Goal: Information Seeking & Learning: Learn about a topic

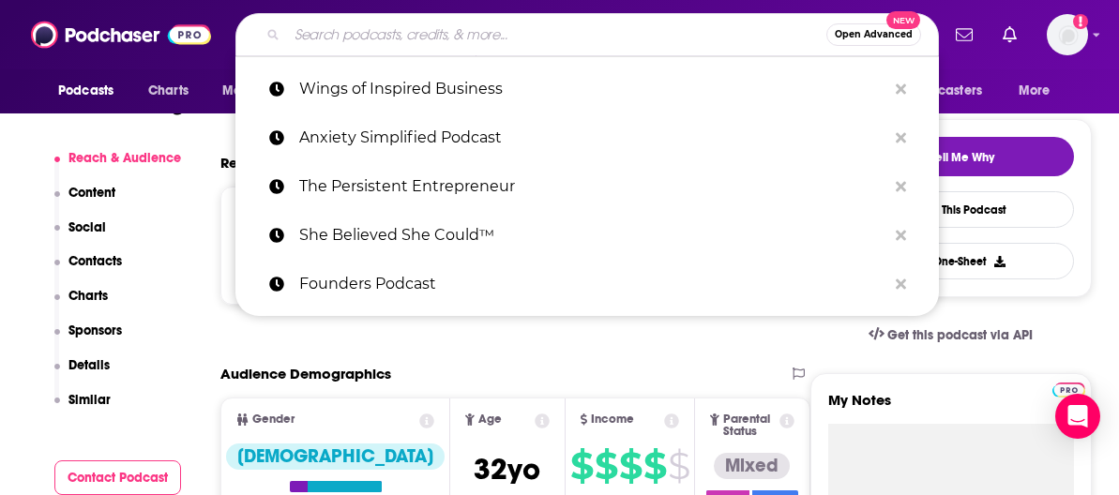
type input "Straight Up Sisters the Podcast"
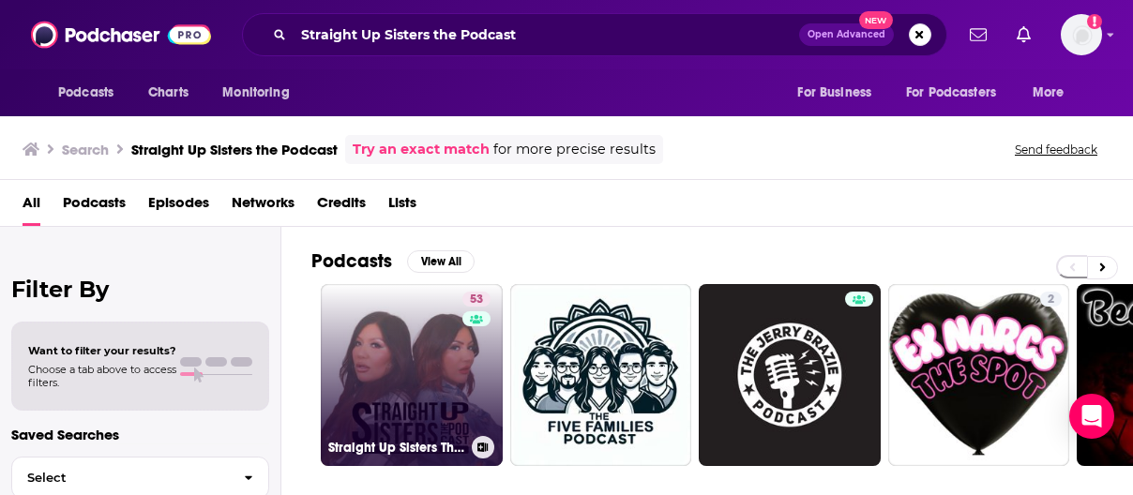
click at [412, 347] on link "53 Straight Up Sisters The Podcast" at bounding box center [412, 375] width 182 height 182
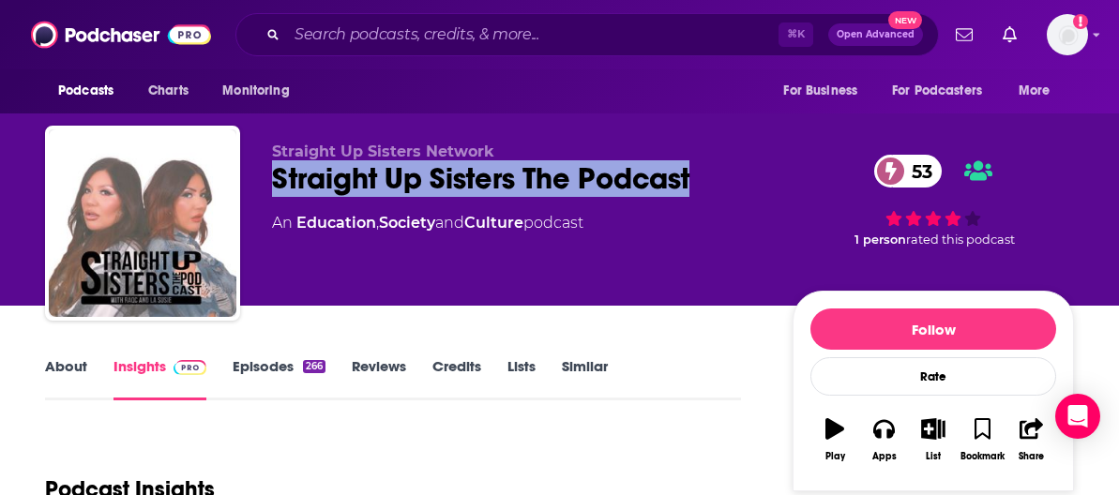
drag, startPoint x: 290, startPoint y: 180, endPoint x: 717, endPoint y: 177, distance: 426.9
click at [715, 177] on div "Straight Up Sisters The Podcast 53" at bounding box center [517, 178] width 491 height 37
click at [363, 36] on input "Search podcasts, credits, & more..." at bounding box center [533, 35] width 492 height 30
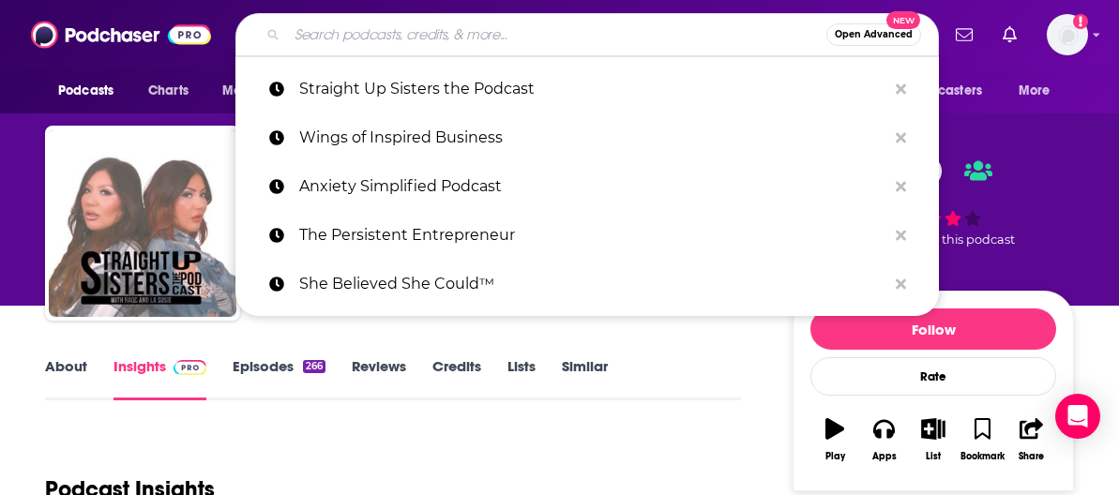
paste input "You Turn Podcast w/ [PERSON_NAME]"
type input "You Turn Podcast w/ [PERSON_NAME]"
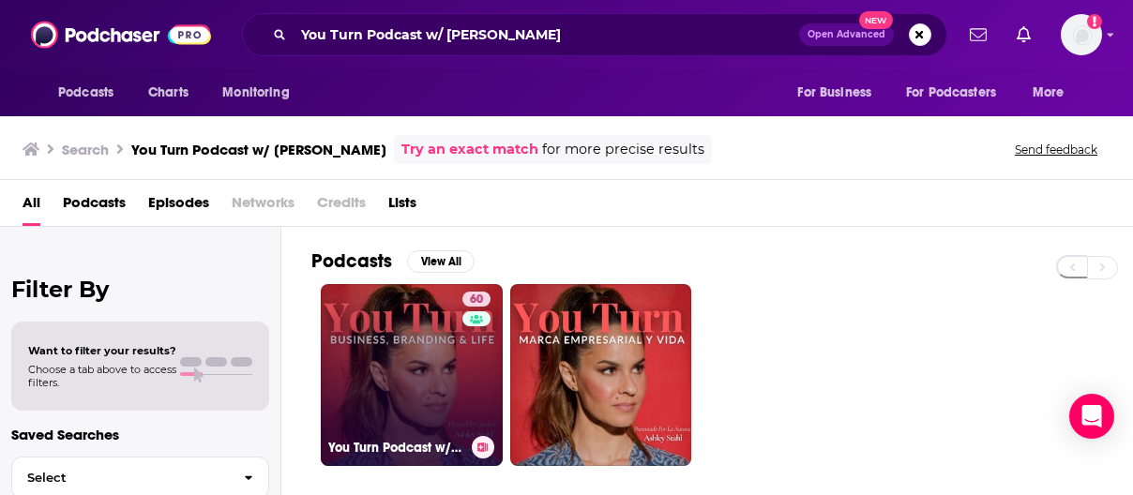
click at [425, 369] on link "60 You Turn Podcast w/ [PERSON_NAME]" at bounding box center [412, 375] width 182 height 182
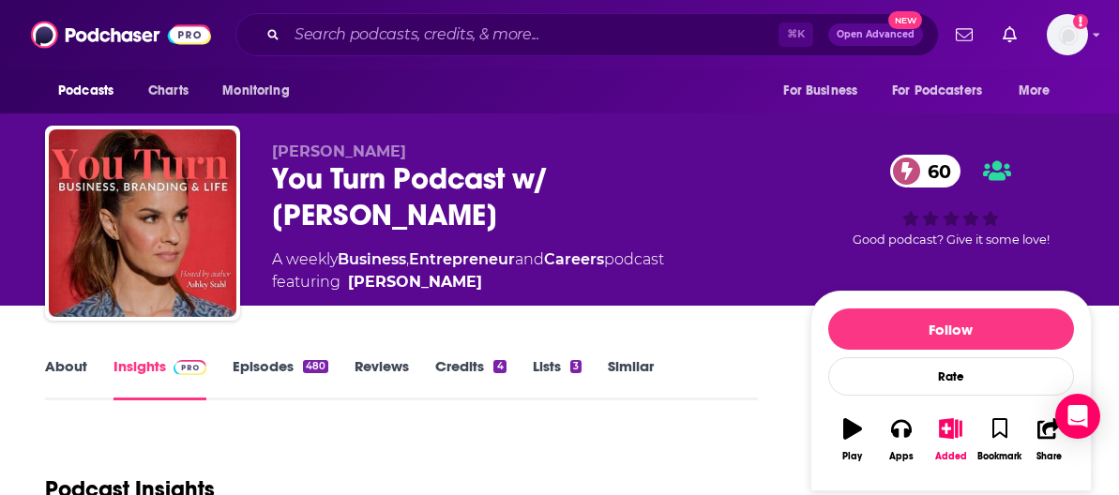
scroll to position [349, 0]
